Goal: Information Seeking & Learning: Compare options

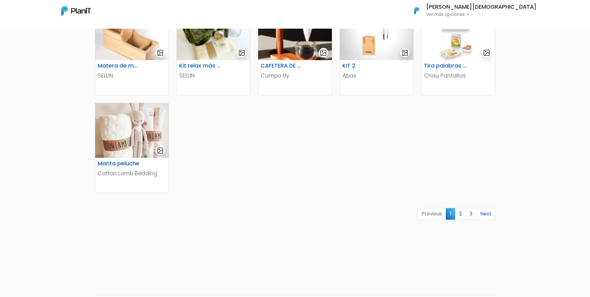
scroll to position [326, 0]
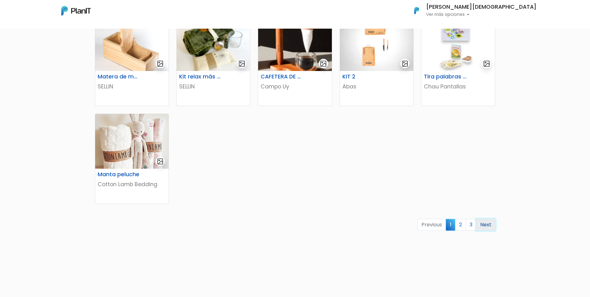
click at [482, 225] on link "Next" at bounding box center [485, 225] width 19 height 12
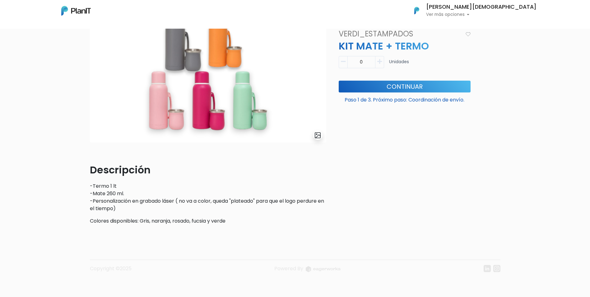
scroll to position [22, 0]
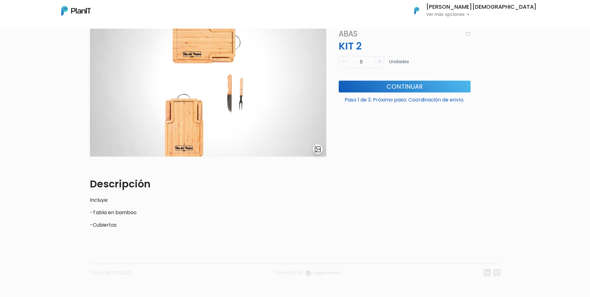
scroll to position [12, 0]
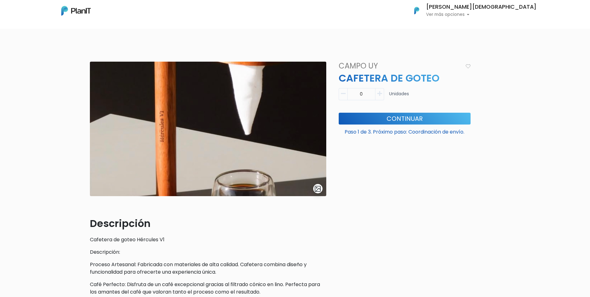
click at [314, 182] on img at bounding box center [208, 129] width 236 height 134
click at [314, 189] on button "submit" at bounding box center [317, 188] width 9 height 9
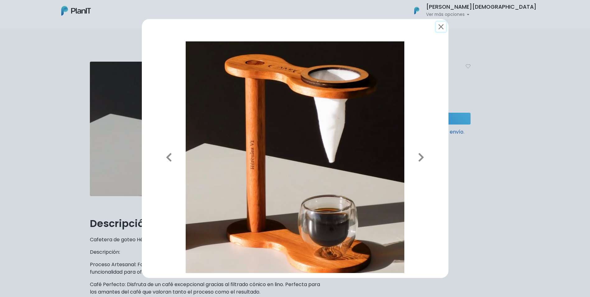
click at [441, 27] on button "submit" at bounding box center [441, 27] width 10 height 10
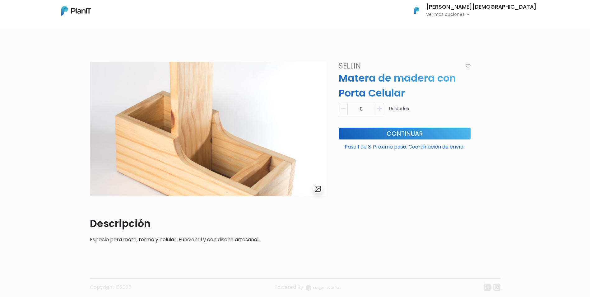
click at [315, 190] on img "submit" at bounding box center [317, 188] width 7 height 7
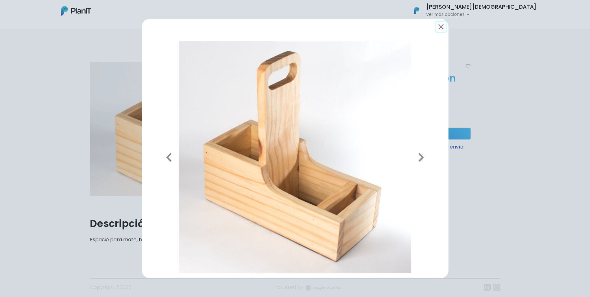
click at [441, 26] on button "submit" at bounding box center [441, 27] width 10 height 10
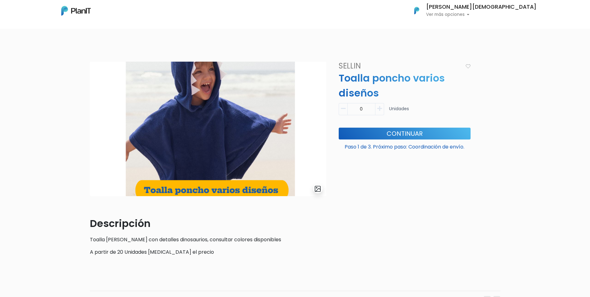
click at [381, 108] on icon "button" at bounding box center [379, 109] width 5 height 6
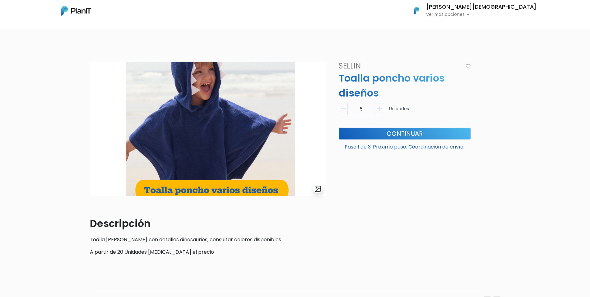
click at [381, 108] on icon "button" at bounding box center [379, 109] width 5 height 6
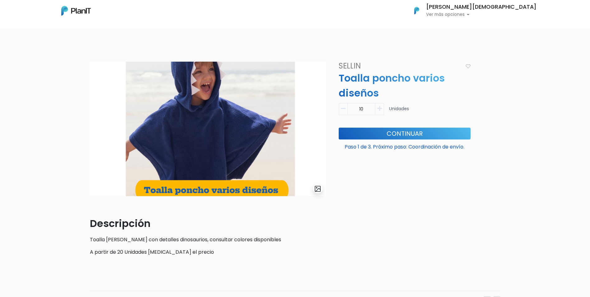
click at [381, 108] on icon "button" at bounding box center [379, 109] width 5 height 6
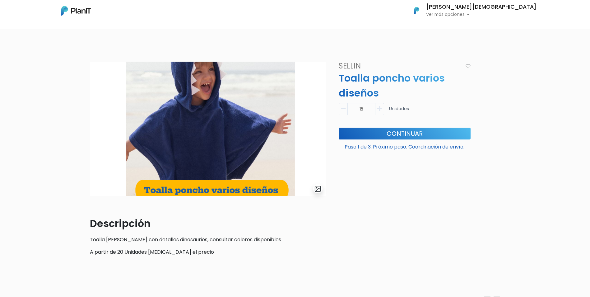
click at [381, 107] on icon "button" at bounding box center [379, 109] width 5 height 6
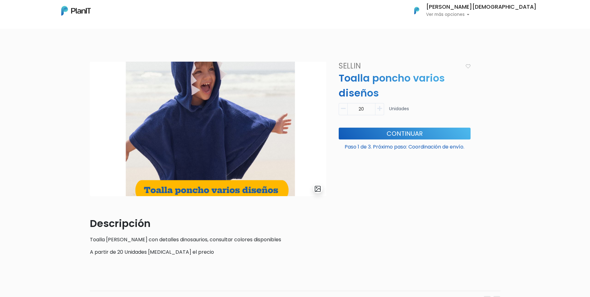
click at [342, 106] on icon "button" at bounding box center [343, 109] width 5 height 6
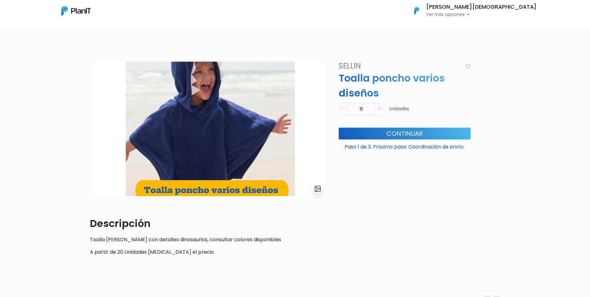
click at [342, 106] on icon "button" at bounding box center [343, 109] width 5 height 6
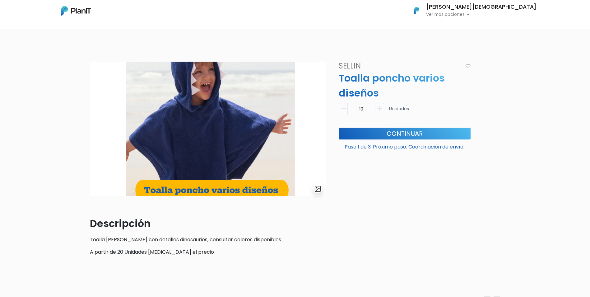
click at [342, 106] on icon "button" at bounding box center [343, 109] width 5 height 6
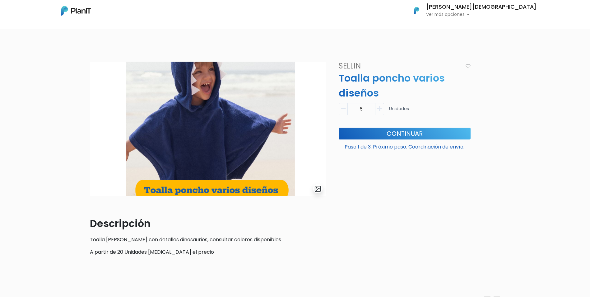
click at [342, 106] on icon "button" at bounding box center [343, 109] width 5 height 6
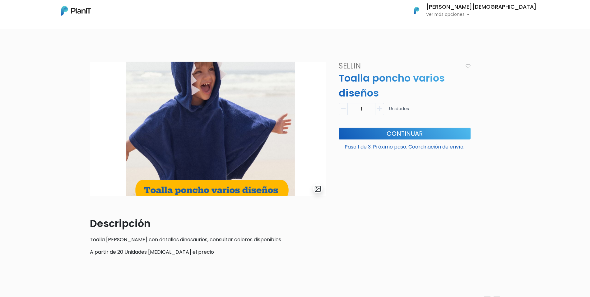
type input "0"
drag, startPoint x: 121, startPoint y: 251, endPoint x: 191, endPoint y: 252, distance: 70.2
click at [191, 252] on p "A partir de 20 Unidades cambia el precio" at bounding box center [208, 251] width 236 height 7
drag, startPoint x: 191, startPoint y: 252, endPoint x: 221, endPoint y: 254, distance: 29.9
click at [221, 254] on p "A partir de 20 Unidades cambia el precio" at bounding box center [208, 251] width 236 height 7
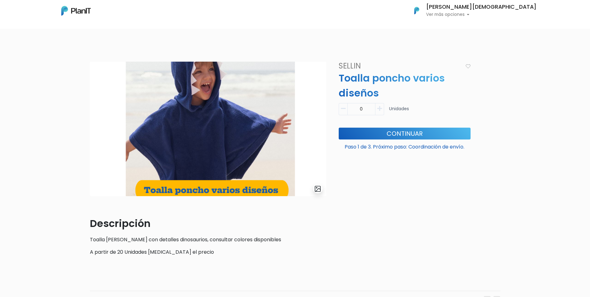
click at [317, 188] on img "submit" at bounding box center [317, 188] width 7 height 7
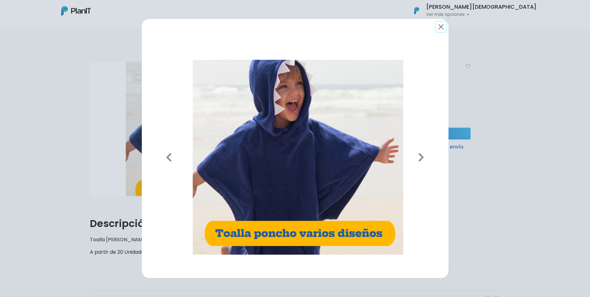
click at [440, 27] on button "submit" at bounding box center [441, 27] width 10 height 10
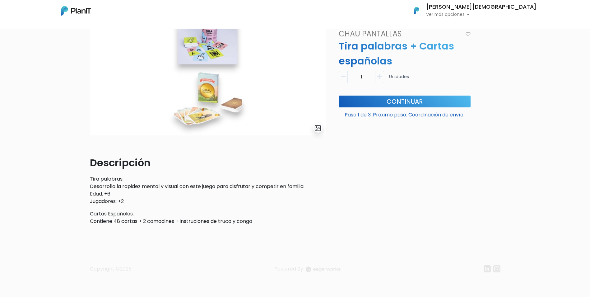
scroll to position [61, 0]
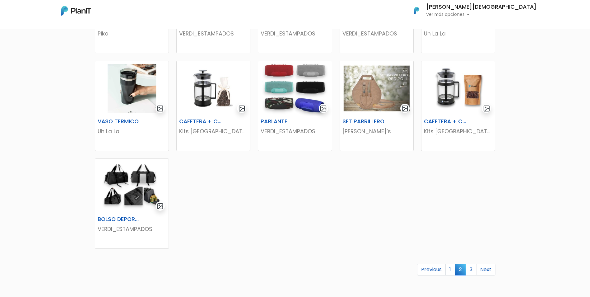
scroll to position [342, 0]
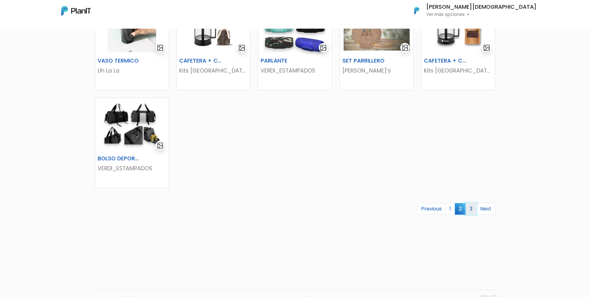
click at [473, 211] on link "3" at bounding box center [470, 209] width 11 height 12
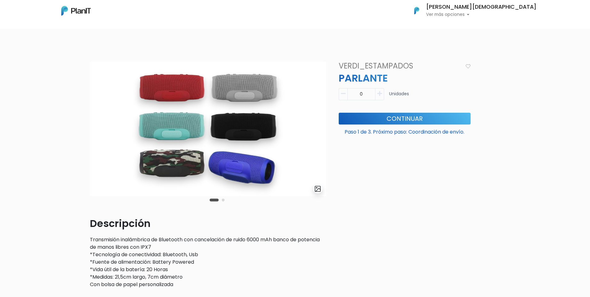
scroll to position [31, 0]
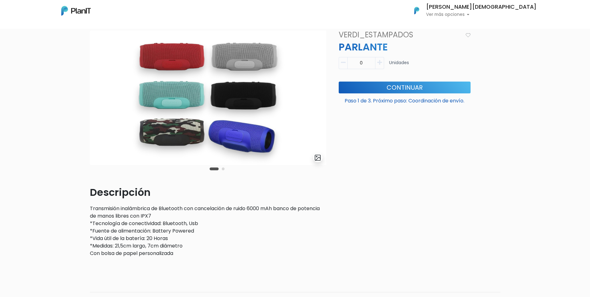
click at [223, 170] on button "Carousel Page 2" at bounding box center [223, 168] width 3 height 3
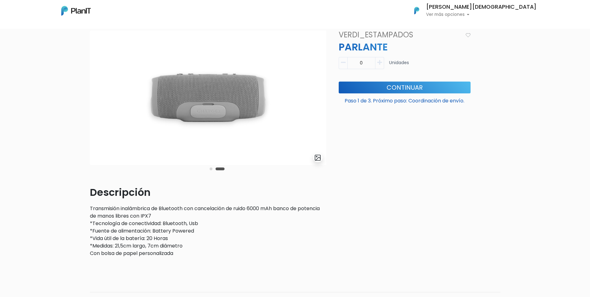
click at [319, 158] on img "submit" at bounding box center [317, 157] width 7 height 7
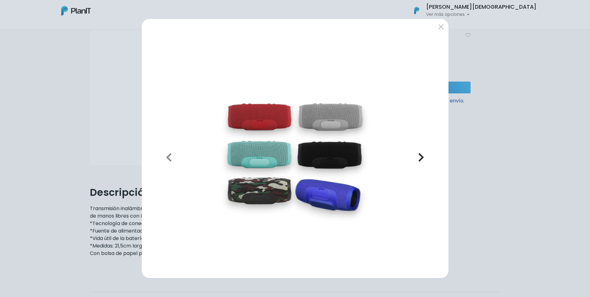
click at [420, 161] on icon "button" at bounding box center [421, 157] width 6 height 10
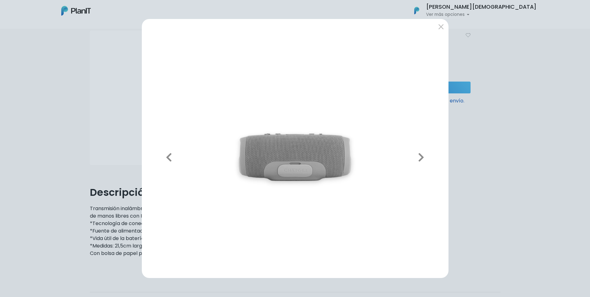
click at [292, 169] on img at bounding box center [295, 156] width 297 height 231
click at [167, 157] on icon "button" at bounding box center [169, 157] width 6 height 10
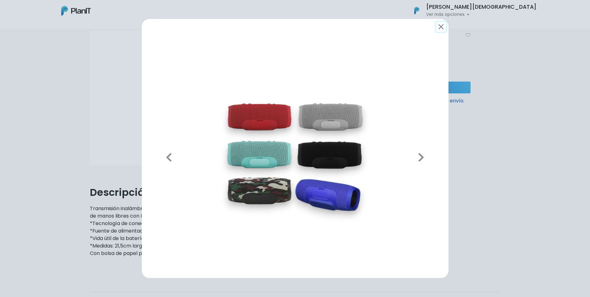
click at [442, 25] on button "submit" at bounding box center [441, 27] width 10 height 10
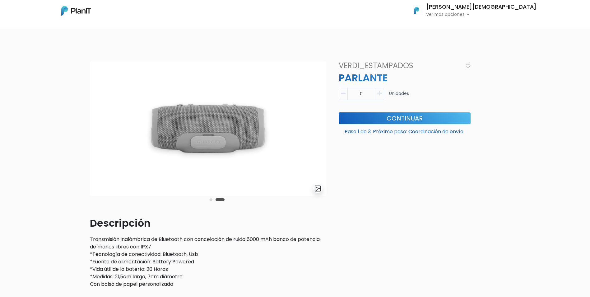
scroll to position [0, 0]
click at [534, 14] on p "Ver más opciones" at bounding box center [481, 14] width 110 height 4
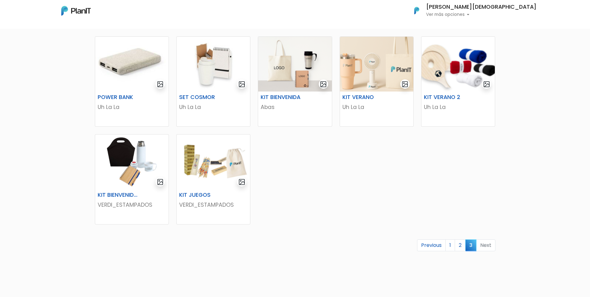
scroll to position [155, 0]
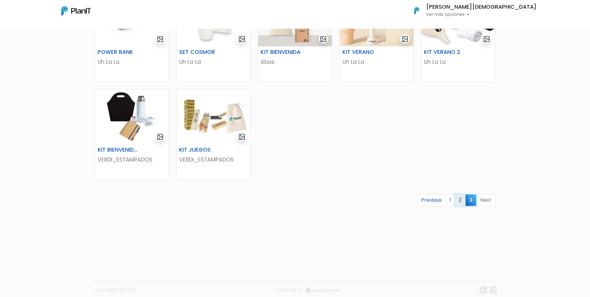
click at [461, 199] on link "2" at bounding box center [459, 200] width 11 height 12
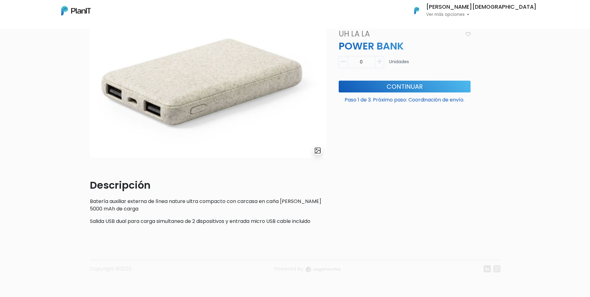
scroll to position [39, 0]
drag, startPoint x: 300, startPoint y: 200, endPoint x: 321, endPoint y: 205, distance: 21.1
click at [321, 205] on p "Batería auxiliar externa de línea nature ultra compacto con carcasa en caña [PE…" at bounding box center [208, 204] width 236 height 15
drag, startPoint x: 321, startPoint y: 205, endPoint x: 356, endPoint y: 217, distance: 36.8
click at [356, 217] on div "Uh La La POWER BANK Descripción Batería auxiliar externa de línea nature ultra …" at bounding box center [404, 126] width 139 height 206
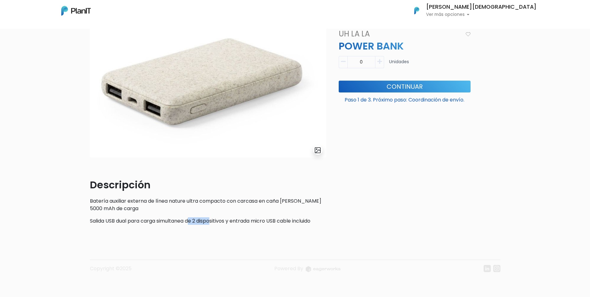
drag, startPoint x: 193, startPoint y: 222, endPoint x: 228, endPoint y: 223, distance: 34.8
click at [228, 223] on p "Salida USB dual para carga simultanea de 2 dispositivos y entrada micro USB cab…" at bounding box center [208, 220] width 236 height 7
click at [335, 213] on div "Uh La La POWER BANK Descripción Batería auxiliar externa de línea nature ultra …" at bounding box center [404, 126] width 139 height 206
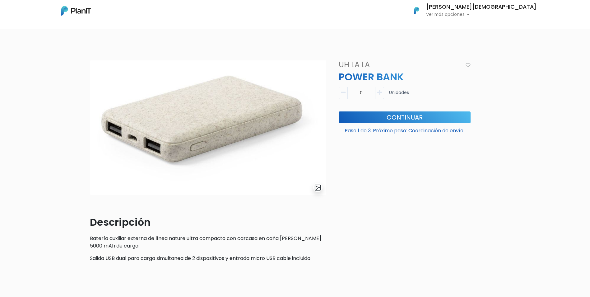
scroll to position [0, 0]
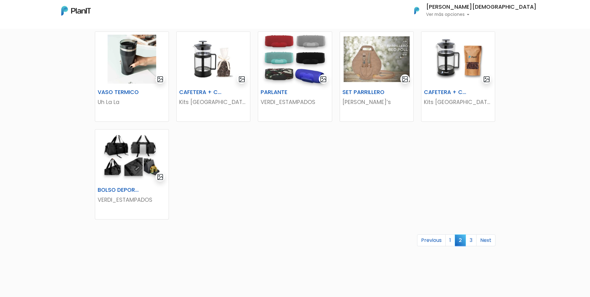
scroll to position [311, 0]
click at [452, 239] on link "1" at bounding box center [450, 240] width 10 height 12
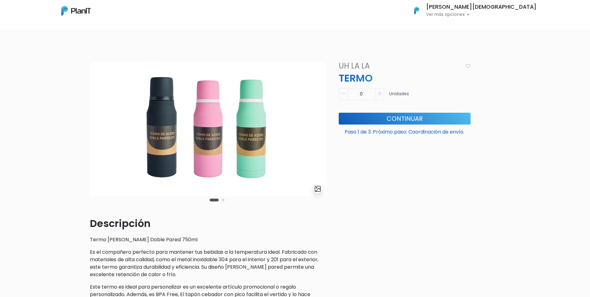
scroll to position [136, 0]
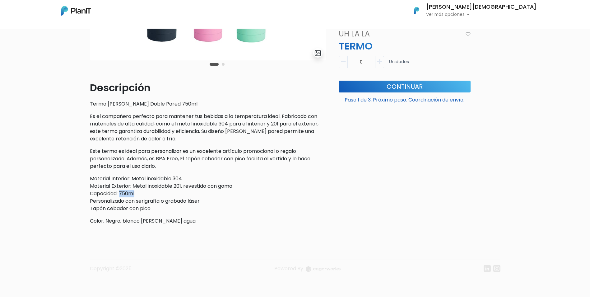
drag, startPoint x: 120, startPoint y: 192, endPoint x: 156, endPoint y: 192, distance: 36.4
click at [156, 192] on p "Material Interior: Metal inoxidable 304 Material Exterior: Metal inoxidable 201…" at bounding box center [208, 193] width 236 height 37
click at [272, 206] on p "Material Interior: Metal inoxidable 304 Material Exterior: Metal inoxidable 201…" at bounding box center [208, 193] width 236 height 37
drag, startPoint x: 154, startPoint y: 201, endPoint x: 194, endPoint y: 203, distance: 39.9
click at [194, 203] on p "Material Interior: Metal inoxidable 304 Material Exterior: Metal inoxidable 201…" at bounding box center [208, 193] width 236 height 37
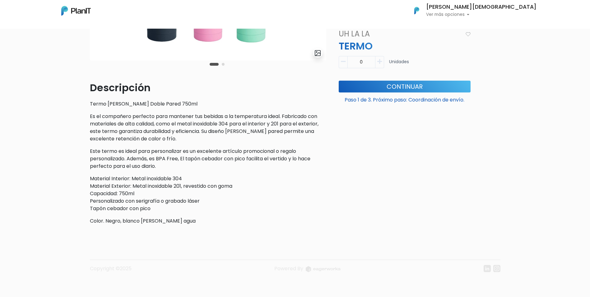
drag, startPoint x: 194, startPoint y: 203, endPoint x: 248, endPoint y: 207, distance: 54.8
click at [248, 207] on p "Material Interior: Metal inoxidable 304 Material Exterior: Metal inoxidable 201…" at bounding box center [208, 193] width 236 height 37
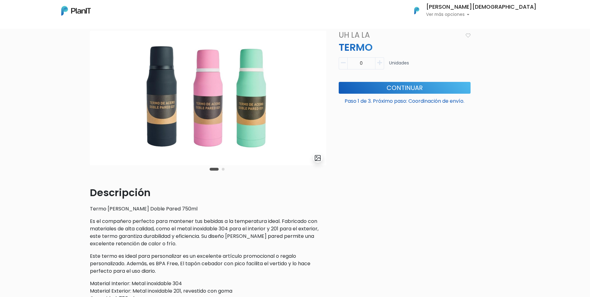
scroll to position [11, 0]
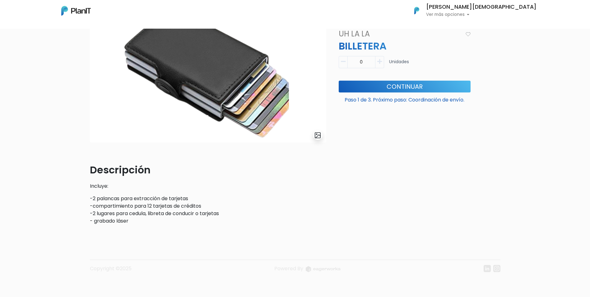
scroll to position [22, 0]
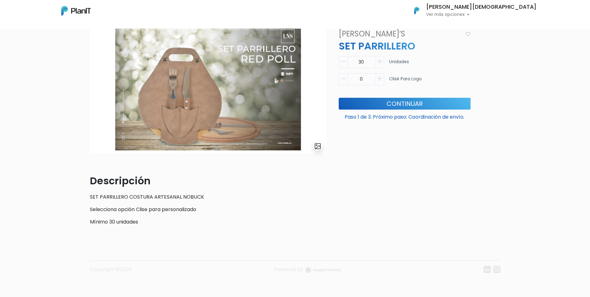
scroll to position [44, 0]
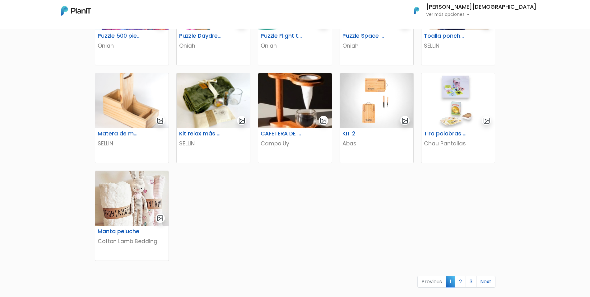
scroll to position [280, 0]
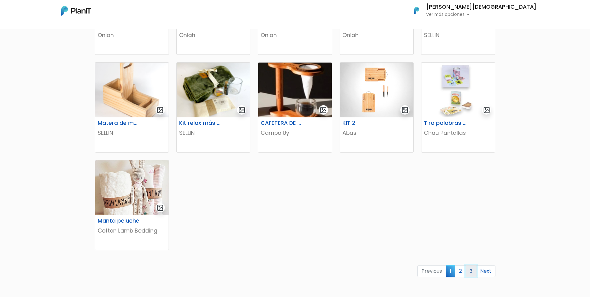
click at [470, 270] on link "3" at bounding box center [470, 271] width 11 height 12
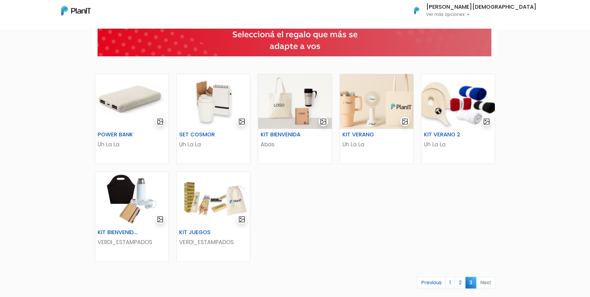
scroll to position [62, 0]
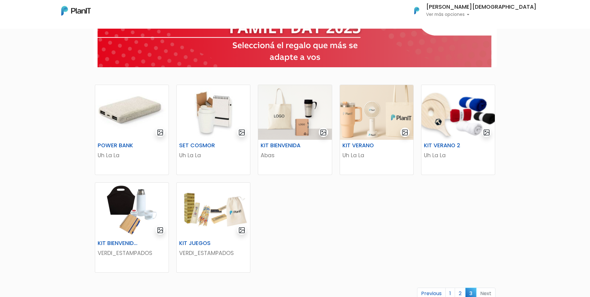
click at [410, 232] on div "POWER BANK Uh La La SET COSMOR Uh La La KIT BIENVENIDA Abas KIT VERANO Uh La La" at bounding box center [295, 208] width 408 height 262
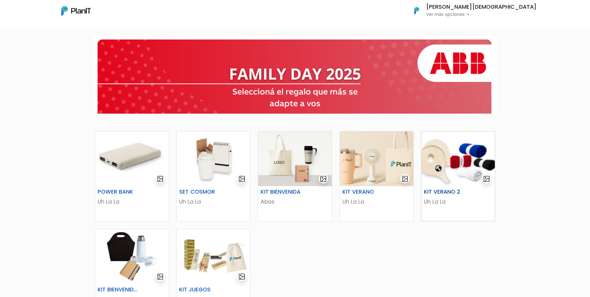
scroll to position [155, 0]
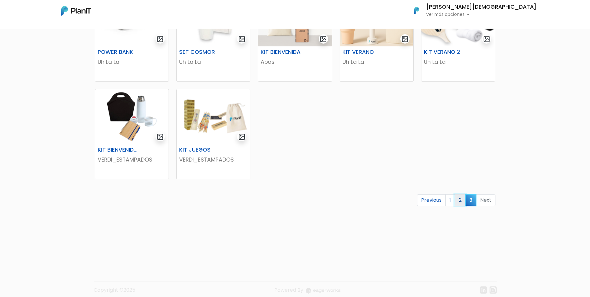
click at [460, 200] on link "2" at bounding box center [459, 200] width 11 height 12
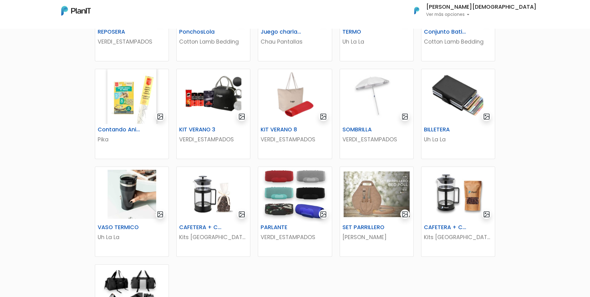
scroll to position [264, 0]
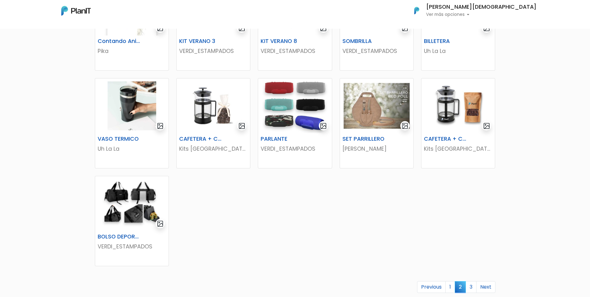
click at [426, 233] on div "REPOSERA VERDI_ESTAMPADOS [GEOGRAPHIC_DATA] Cotton Lamb Bedding Juego charlas d…" at bounding box center [295, 103] width 408 height 457
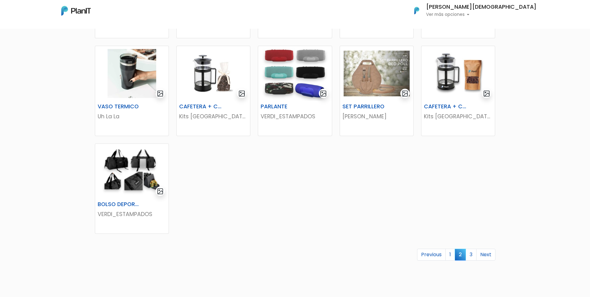
scroll to position [326, 0]
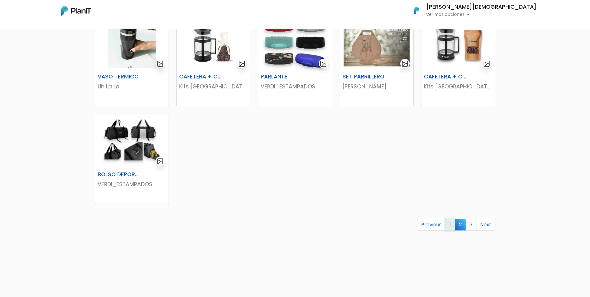
click at [450, 223] on link "1" at bounding box center [450, 225] width 10 height 12
